Goal: Task Accomplishment & Management: Manage account settings

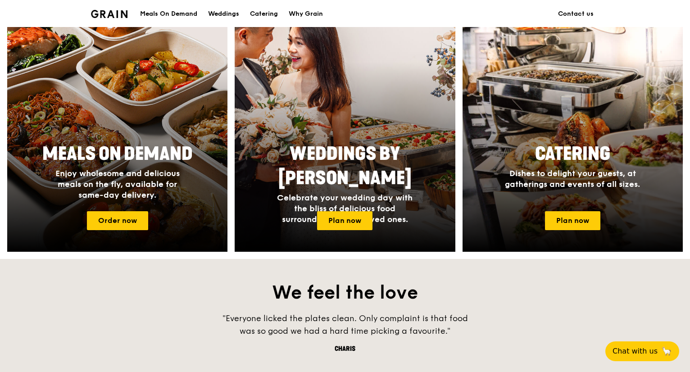
scroll to position [541, 0]
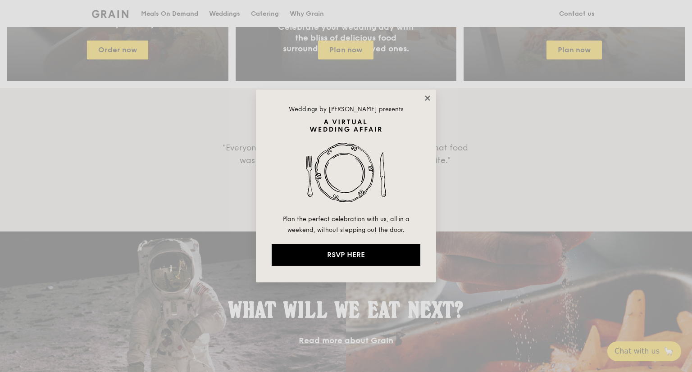
click at [429, 96] on icon at bounding box center [428, 98] width 8 height 8
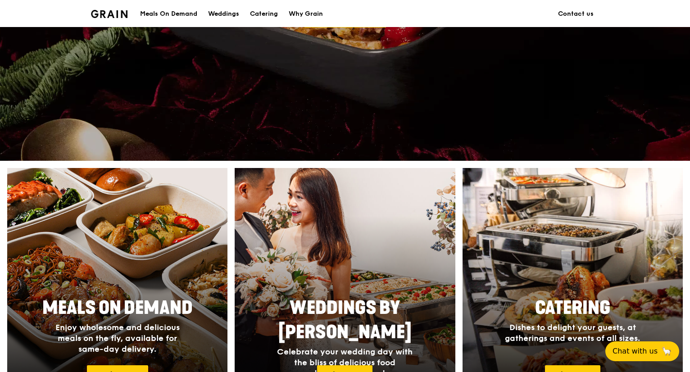
scroll to position [0, 0]
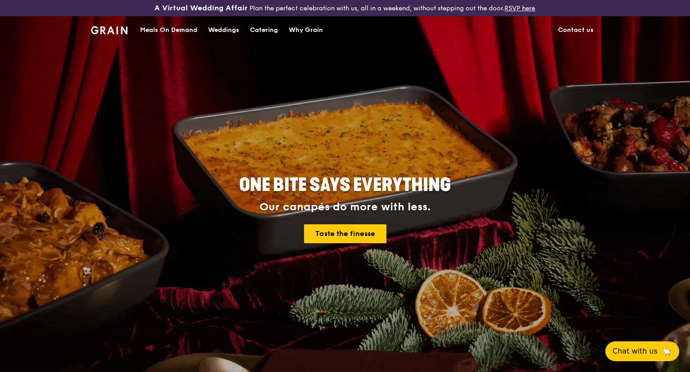
click at [255, 28] on div "Catering" at bounding box center [264, 30] width 28 height 27
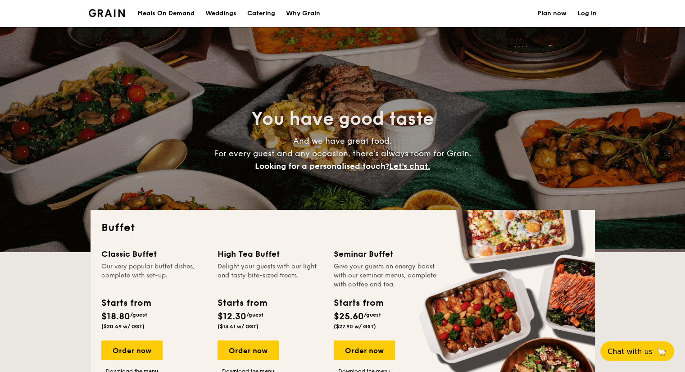
select select
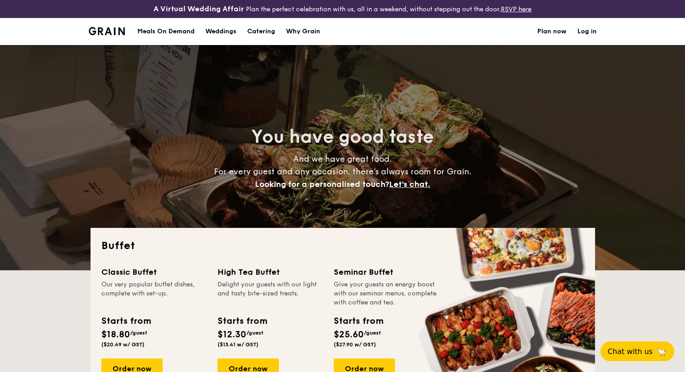
click at [584, 32] on link "Log in" at bounding box center [587, 31] width 19 height 27
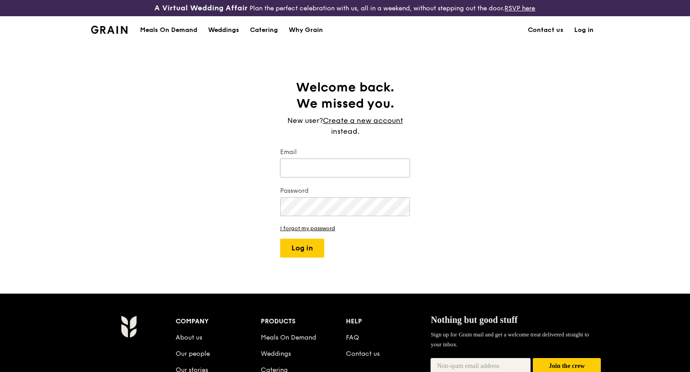
click at [317, 171] on input "Email" at bounding box center [345, 168] width 130 height 19
click at [319, 171] on input "chng.j.1" at bounding box center [345, 168] width 130 height 19
click at [351, 170] on input "chng.j.1@pg.omc" at bounding box center [345, 168] width 130 height 19
type input "chng.j.1@pg.com"
click at [313, 253] on button "Log in" at bounding box center [302, 248] width 44 height 19
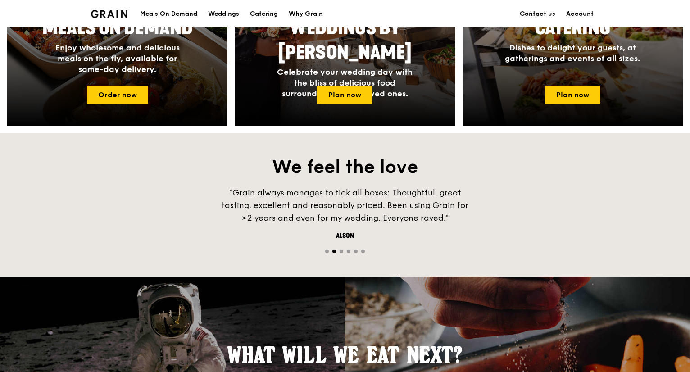
scroll to position [270, 0]
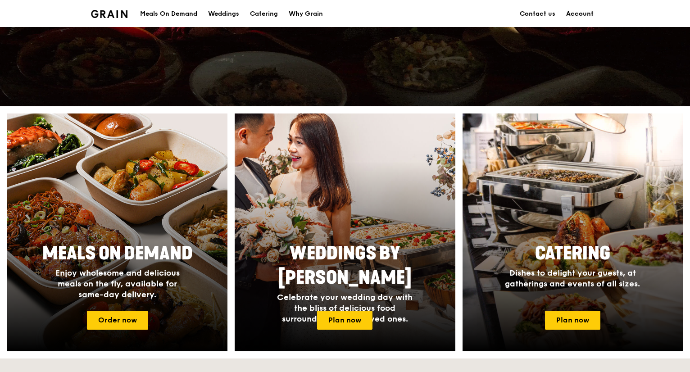
click at [583, 16] on link "Account" at bounding box center [580, 13] width 38 height 27
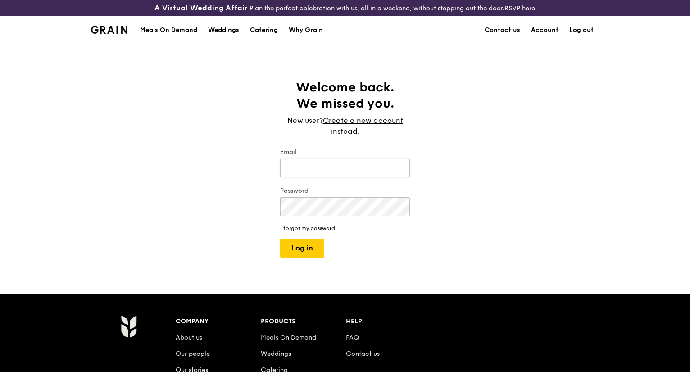
click at [346, 172] on input "Email" at bounding box center [345, 168] width 130 height 19
type input "chng.j.1@pg.com"
click at [311, 255] on button "Log in" at bounding box center [302, 248] width 44 height 19
click at [554, 32] on link "Account" at bounding box center [545, 30] width 38 height 27
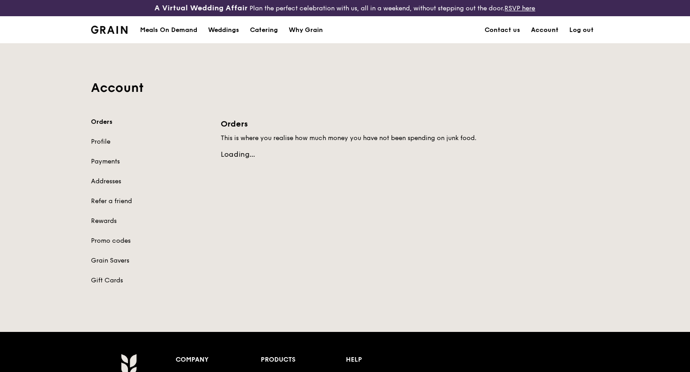
click at [541, 32] on link "Account" at bounding box center [545, 30] width 38 height 27
click at [102, 160] on link "Payments" at bounding box center [150, 161] width 119 height 9
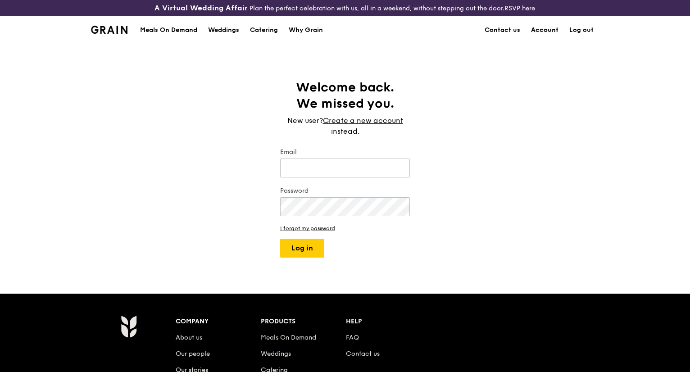
click at [543, 28] on link "Account" at bounding box center [545, 30] width 38 height 27
click at [160, 25] on div "Meals On Demand" at bounding box center [168, 30] width 57 height 27
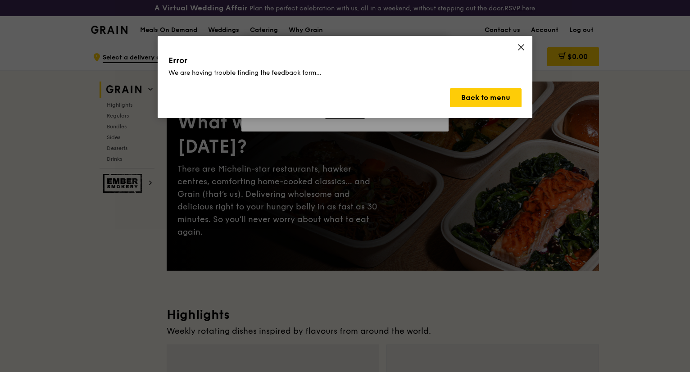
click at [521, 42] on div "Error We are having trouble finding the feedback form... Back to menu" at bounding box center [345, 77] width 375 height 82
click at [519, 47] on icon at bounding box center [521, 47] width 8 height 8
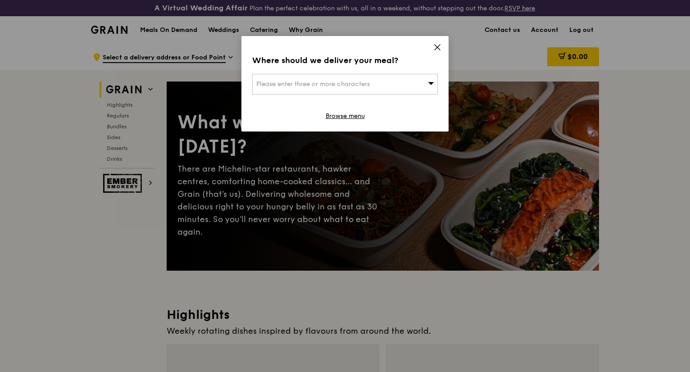
click at [439, 47] on icon at bounding box center [438, 47] width 8 height 8
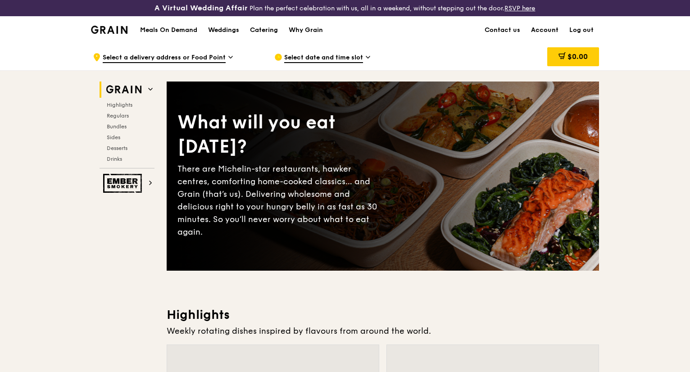
click at [532, 28] on link "Account" at bounding box center [545, 30] width 38 height 27
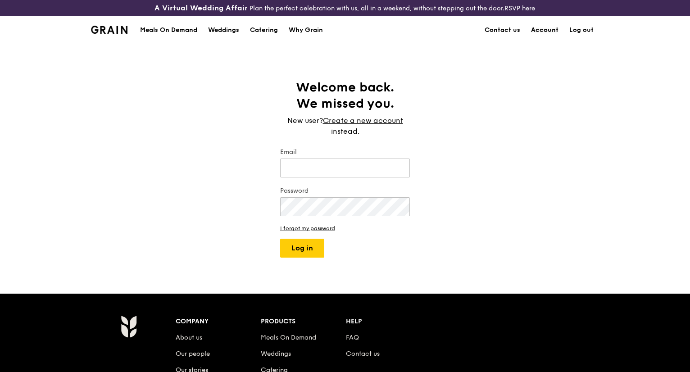
click at [545, 25] on link "Account" at bounding box center [545, 30] width 38 height 27
click at [176, 32] on div "Meals On Demand" at bounding box center [168, 30] width 57 height 27
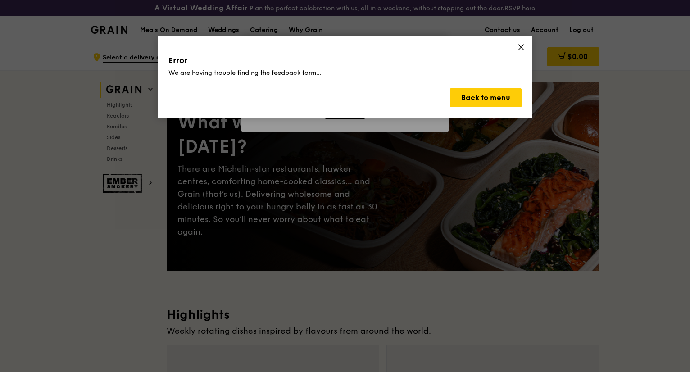
click at [523, 47] on icon at bounding box center [521, 47] width 8 height 8
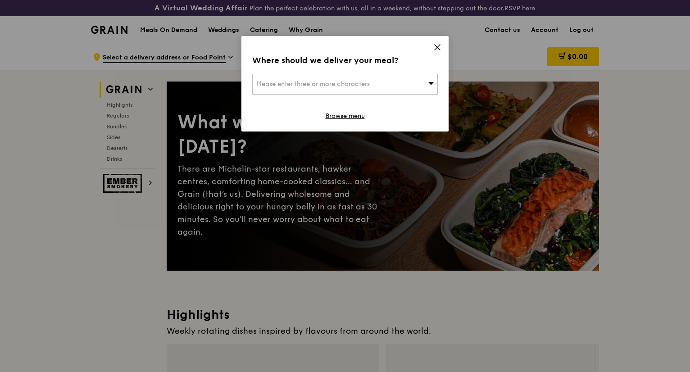
click at [438, 47] on icon at bounding box center [437, 47] width 5 height 5
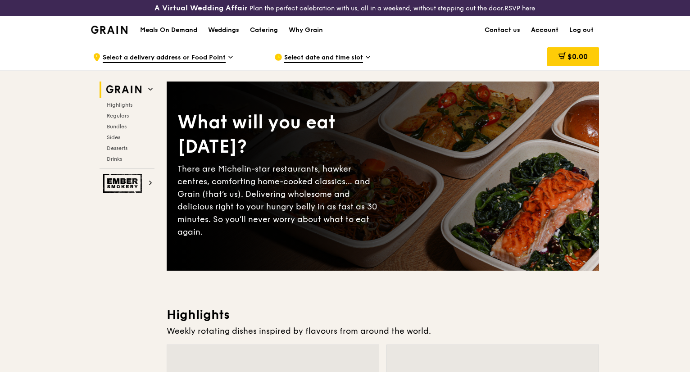
click at [542, 31] on link "Account" at bounding box center [545, 30] width 38 height 27
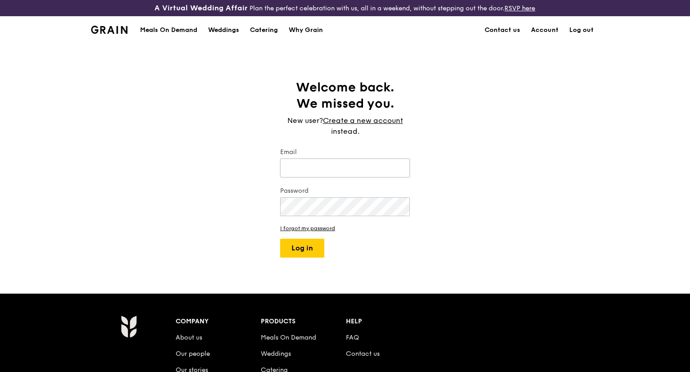
click at [324, 166] on input "Email" at bounding box center [345, 168] width 130 height 19
type input "[EMAIL_ADDRESS][DOMAIN_NAME]"
click at [323, 216] on div "Password" at bounding box center [345, 203] width 130 height 32
click at [304, 244] on button "Log in" at bounding box center [302, 248] width 44 height 19
click at [433, 196] on div "Welcome back. We missed you. New user? Create a new account instead. Email chng…" at bounding box center [345, 168] width 690 height 178
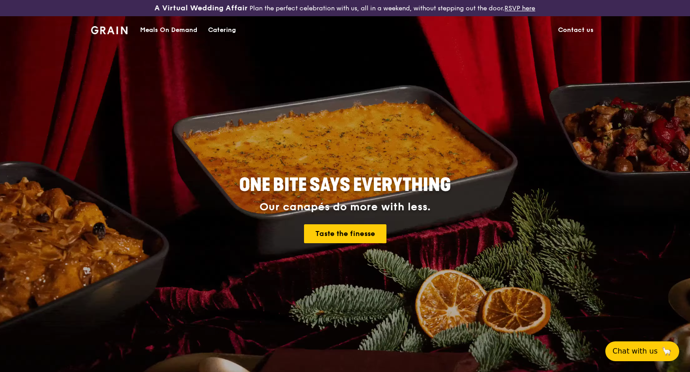
click at [216, 27] on div "Catering" at bounding box center [222, 30] width 28 height 27
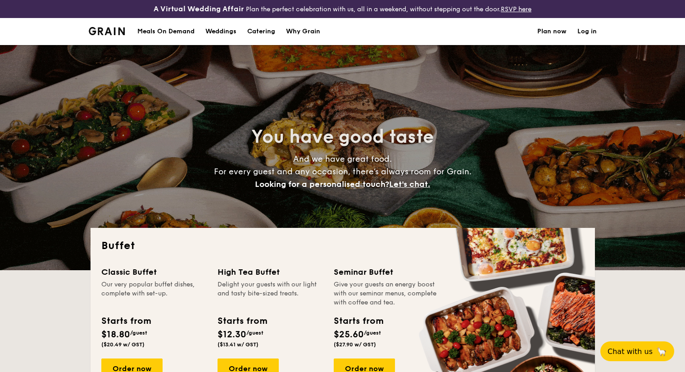
select select
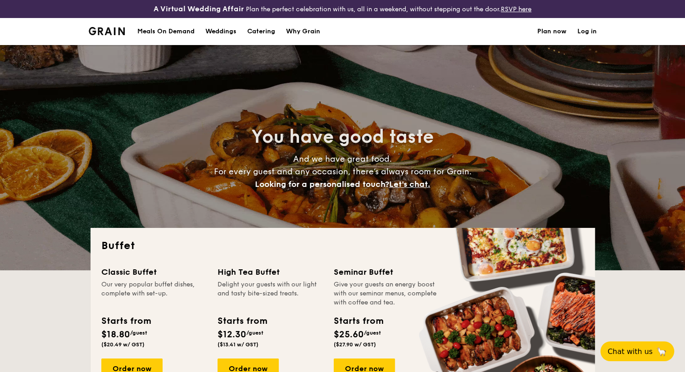
click at [589, 31] on link "Log in" at bounding box center [587, 31] width 19 height 27
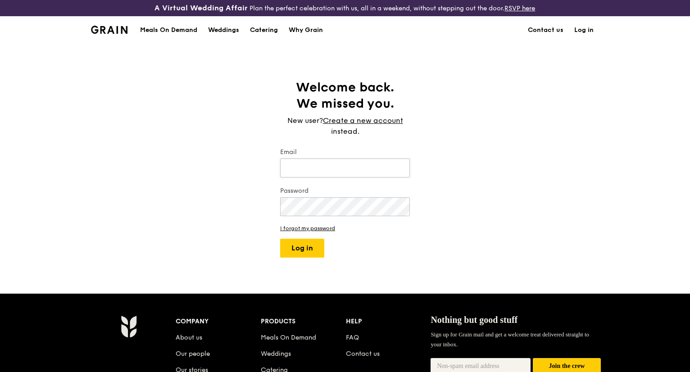
click at [310, 164] on input "Email" at bounding box center [345, 168] width 130 height 19
type input "chng.j.1@pg.com"
click at [309, 251] on button "Log in" at bounding box center [302, 248] width 44 height 19
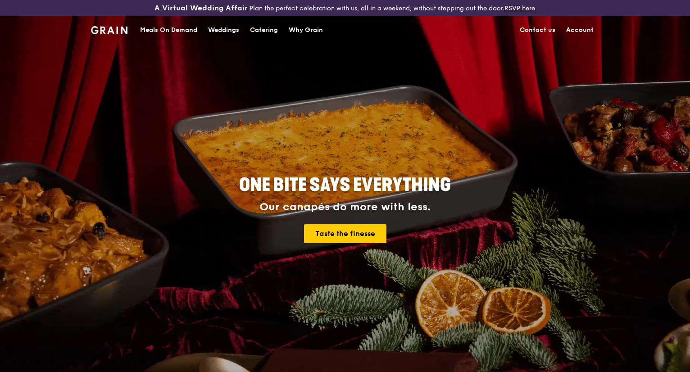
click at [579, 30] on link "Account" at bounding box center [580, 30] width 38 height 27
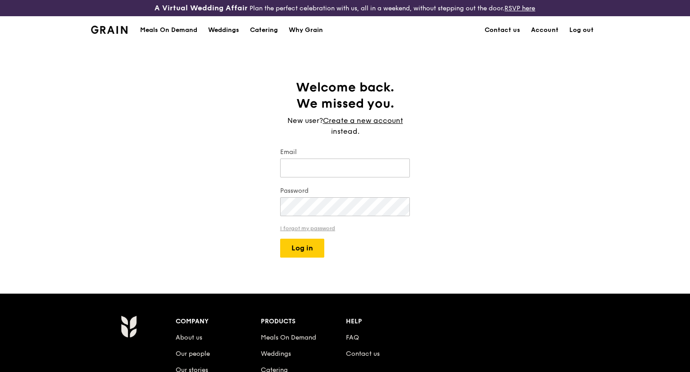
click at [301, 229] on link "I forgot my password" at bounding box center [345, 228] width 130 height 6
click at [326, 226] on link "I forgot my password" at bounding box center [345, 228] width 130 height 6
click at [323, 231] on link "I forgot my password" at bounding box center [345, 228] width 130 height 6
click at [326, 228] on link "I forgot my password" at bounding box center [345, 228] width 130 height 6
click at [271, 27] on div "Catering" at bounding box center [264, 30] width 28 height 27
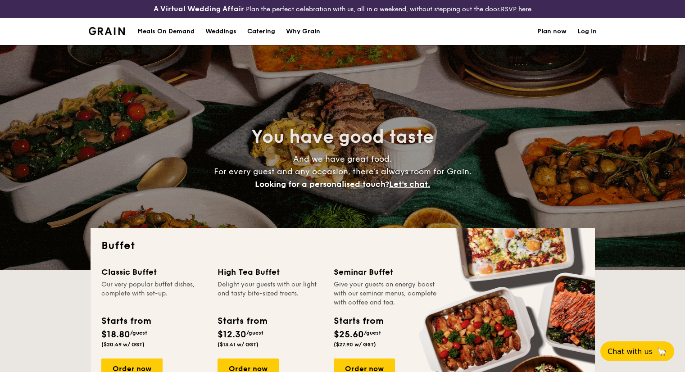
select select
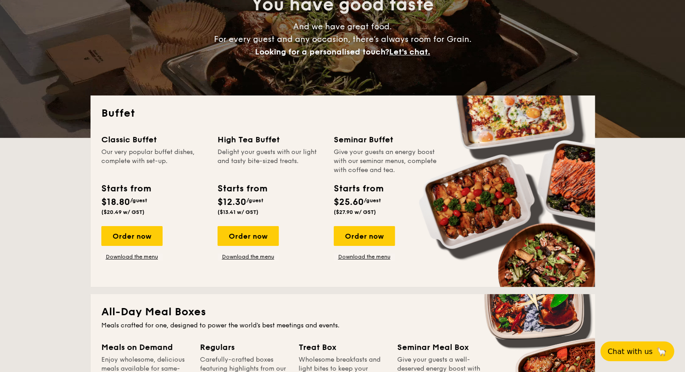
scroll to position [133, 0]
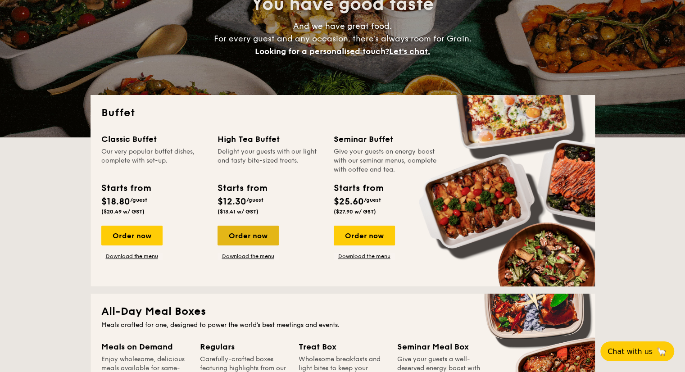
click at [235, 232] on div "Order now" at bounding box center [248, 236] width 61 height 20
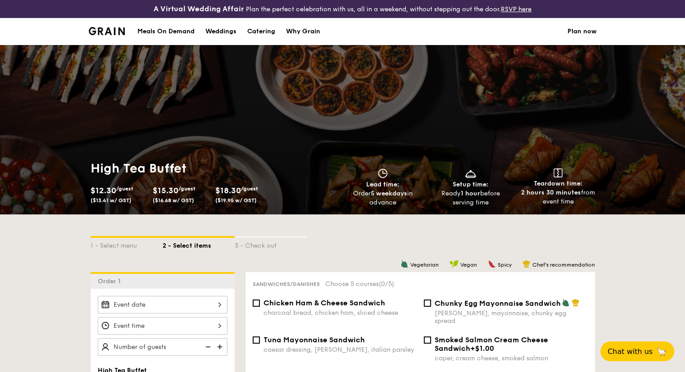
click at [267, 33] on div "Catering" at bounding box center [261, 31] width 28 height 27
select select
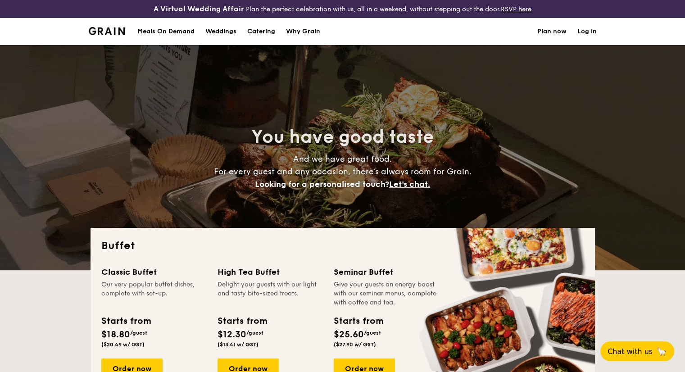
click at [586, 35] on link "Log in" at bounding box center [587, 31] width 19 height 27
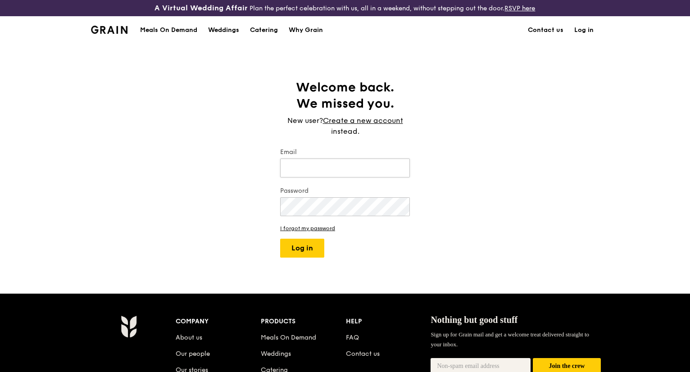
click at [334, 173] on input "Email" at bounding box center [345, 168] width 130 height 19
click at [336, 177] on input "Email" at bounding box center [345, 168] width 130 height 19
type input "[EMAIL_ADDRESS][DOMAIN_NAME]"
click at [326, 231] on form "Email [EMAIL_ADDRESS][DOMAIN_NAME] Password I forgot my password Log in" at bounding box center [345, 203] width 130 height 110
click at [326, 229] on link "I forgot my password" at bounding box center [345, 228] width 130 height 6
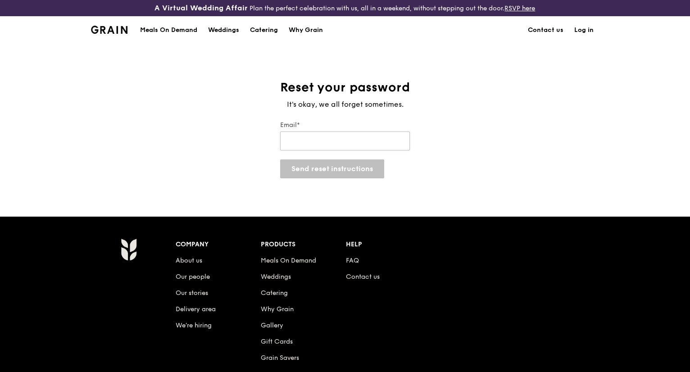
click at [342, 145] on input "Email*" at bounding box center [345, 141] width 130 height 19
type input "[EMAIL_ADDRESS][DOMAIN_NAME]"
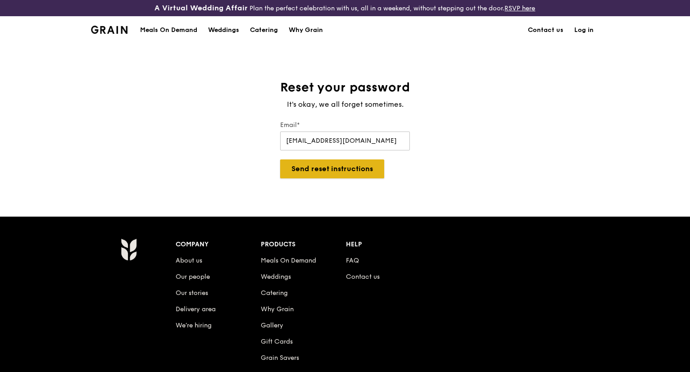
click at [332, 174] on button "Send reset instructions" at bounding box center [332, 169] width 104 height 19
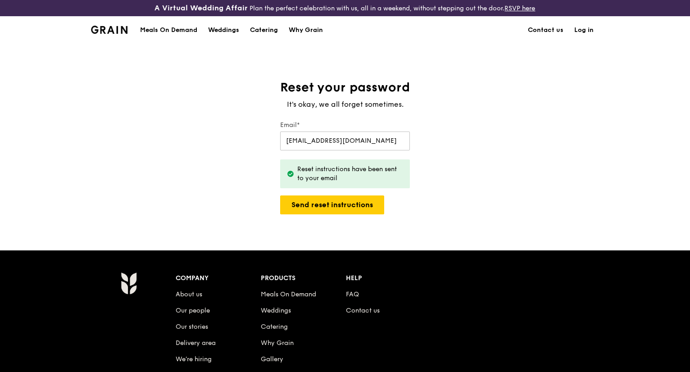
click at [588, 27] on link "Log in" at bounding box center [584, 30] width 30 height 27
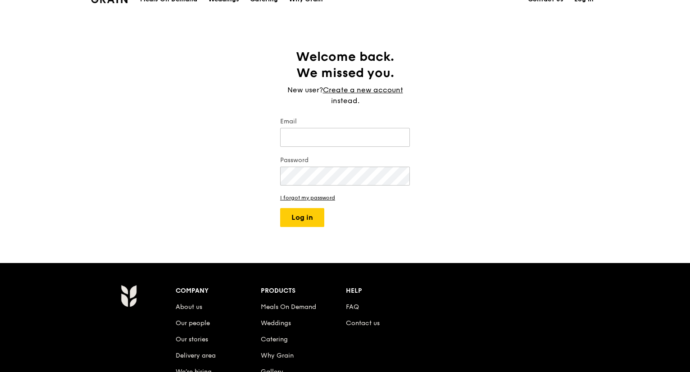
scroll to position [45, 0]
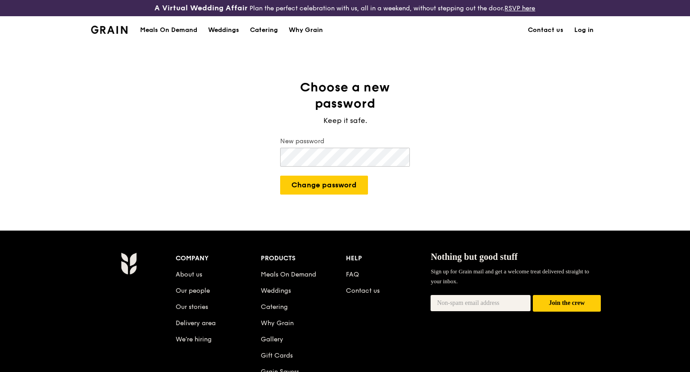
click at [338, 196] on div "A Virtual Wedding Affair Plan the perfect celebration with us, all in a weekend…" at bounding box center [345, 248] width 690 height 497
click at [338, 188] on button "Change password" at bounding box center [324, 185] width 88 height 19
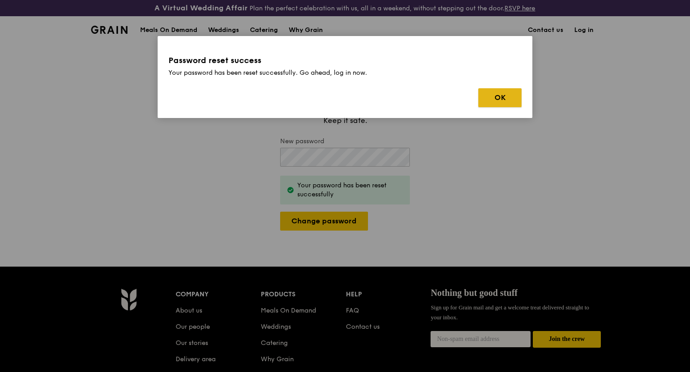
click at [490, 96] on button "OK" at bounding box center [500, 97] width 43 height 19
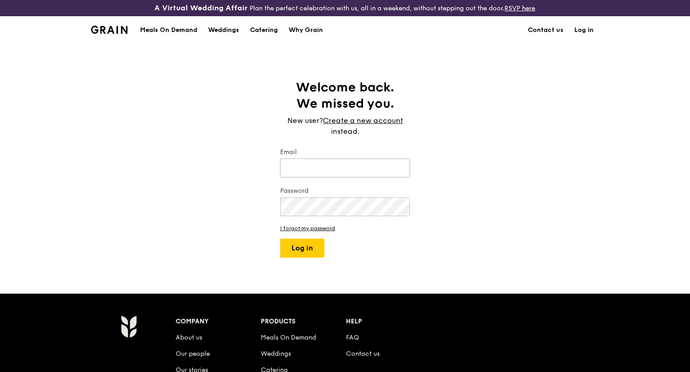
click at [347, 170] on input "Email" at bounding box center [345, 168] width 130 height 19
type input "chng.j.1@pg.com"
click at [303, 242] on button "Log in" at bounding box center [302, 248] width 44 height 19
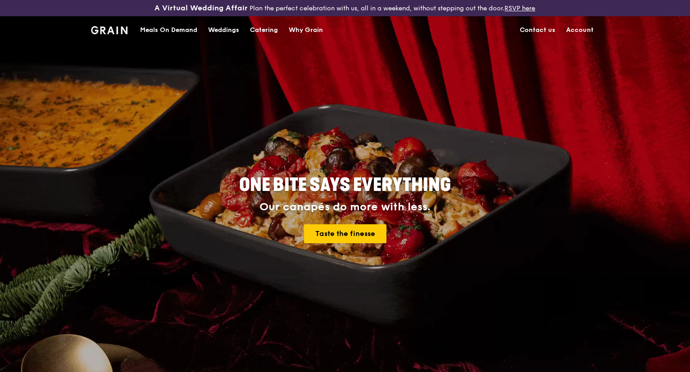
click at [570, 29] on link "Account" at bounding box center [580, 30] width 38 height 27
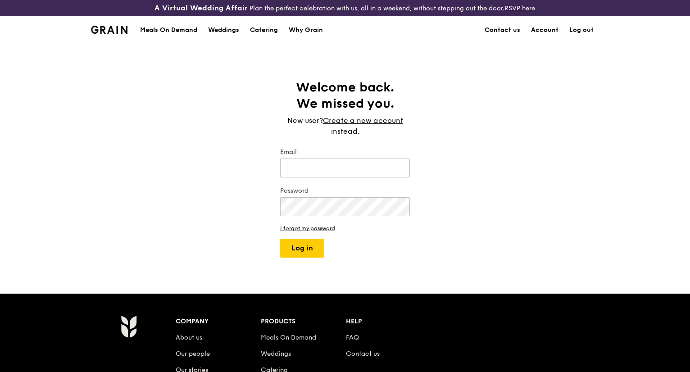
click at [549, 26] on link "Account" at bounding box center [545, 30] width 38 height 27
click at [514, 32] on link "Contact us" at bounding box center [503, 30] width 46 height 27
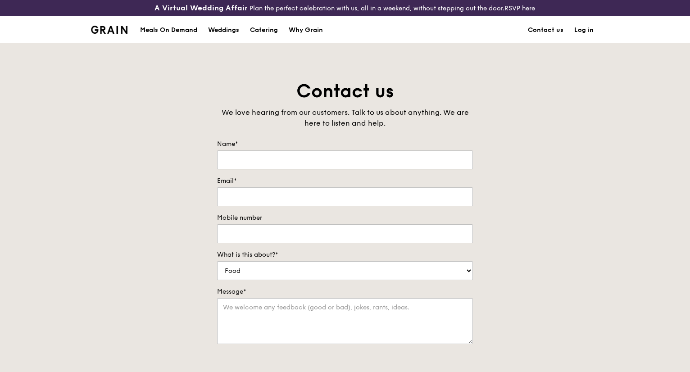
click at [583, 33] on link "Log in" at bounding box center [584, 30] width 30 height 27
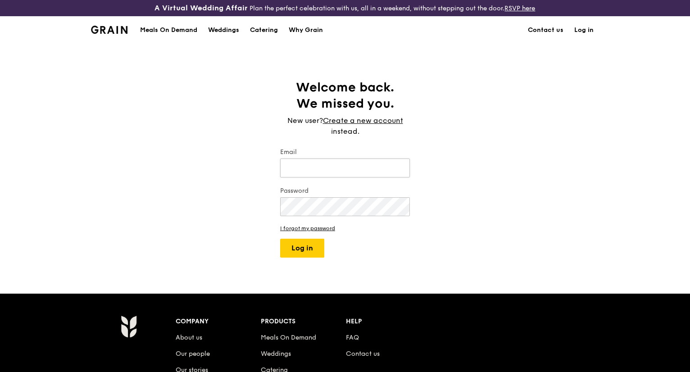
click at [361, 166] on input "Email" at bounding box center [345, 168] width 130 height 19
type input "[EMAIL_ADDRESS][DOMAIN_NAME]"
click at [305, 251] on button "Log in" at bounding box center [302, 248] width 44 height 19
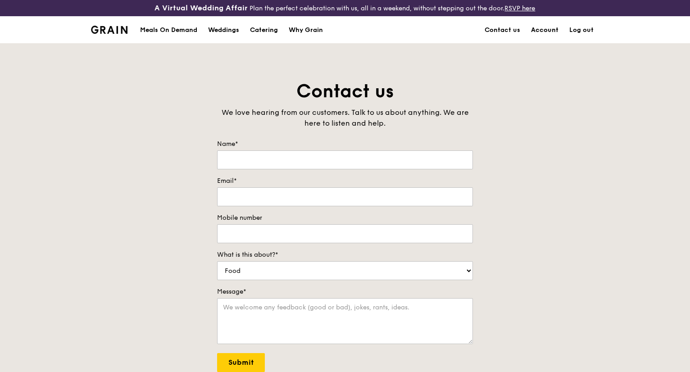
click at [548, 33] on link "Account" at bounding box center [545, 30] width 38 height 27
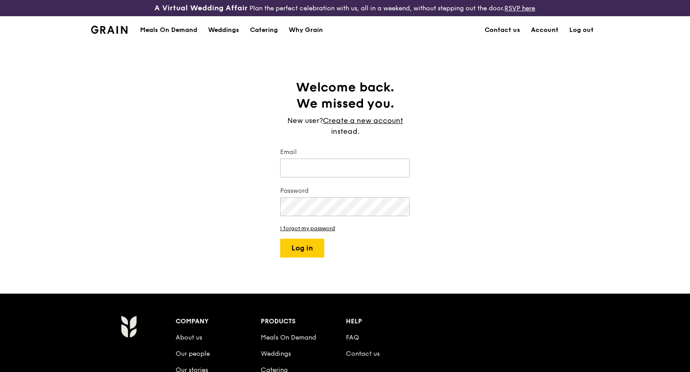
click at [548, 33] on link "Account" at bounding box center [545, 30] width 38 height 27
click at [510, 28] on link "Contact us" at bounding box center [503, 30] width 46 height 27
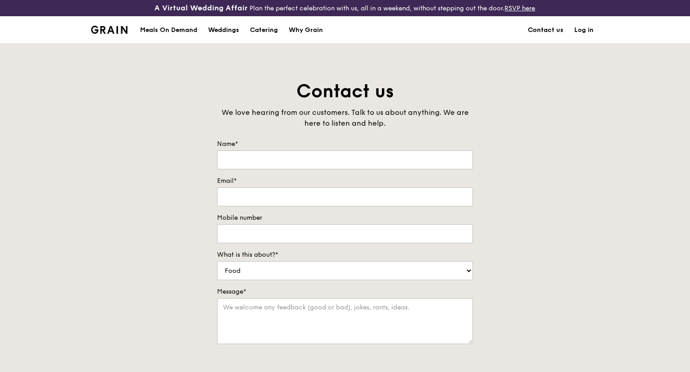
click at [537, 29] on link "Contact us" at bounding box center [546, 30] width 46 height 27
click at [582, 30] on link "Log in" at bounding box center [584, 30] width 30 height 27
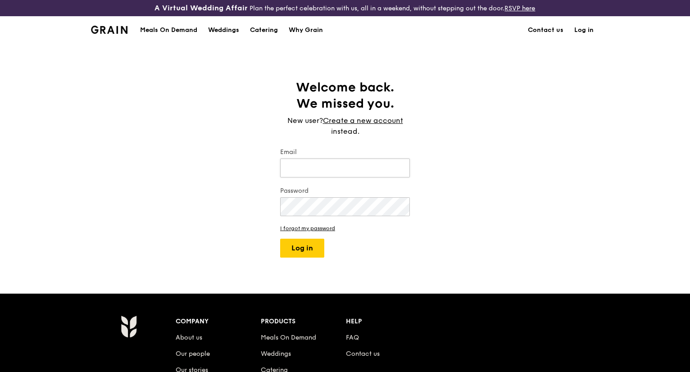
click at [310, 163] on input "Email" at bounding box center [345, 168] width 130 height 19
